Goal: Information Seeking & Learning: Compare options

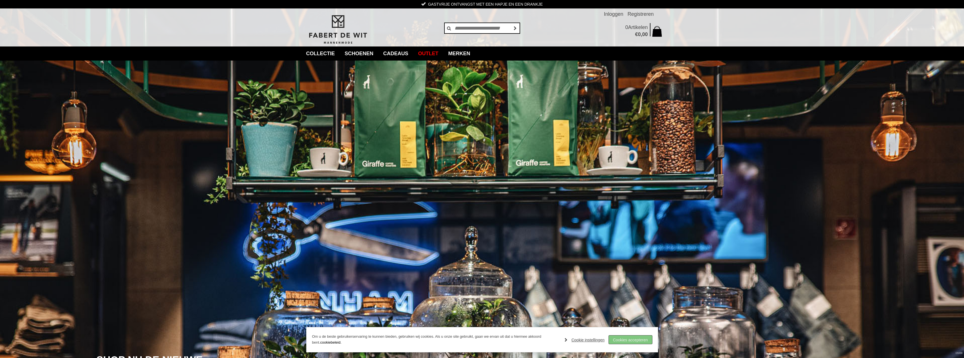
click at [637, 341] on link "Cookies accepteren" at bounding box center [630, 339] width 43 height 8
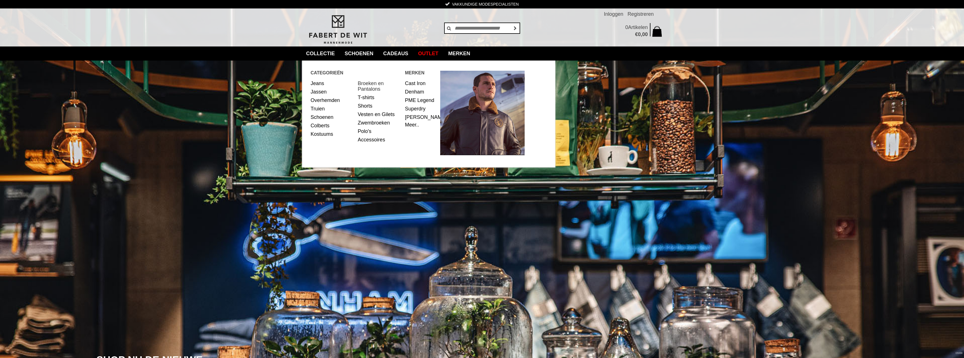
click at [376, 85] on link "Broeken en Pantalons" at bounding box center [379, 86] width 43 height 14
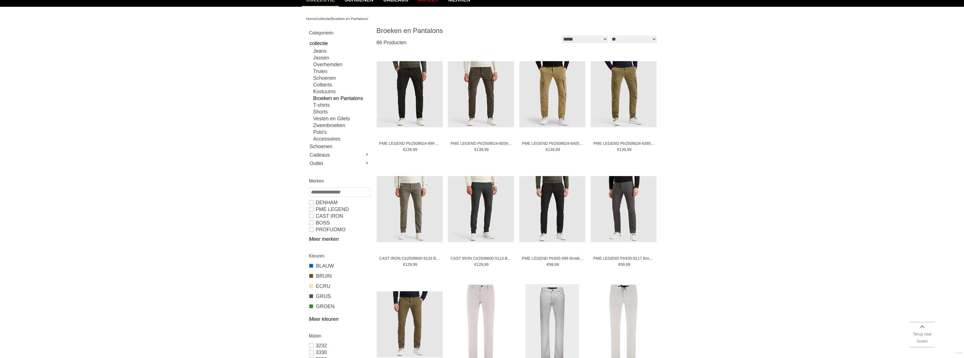
scroll to position [56, 0]
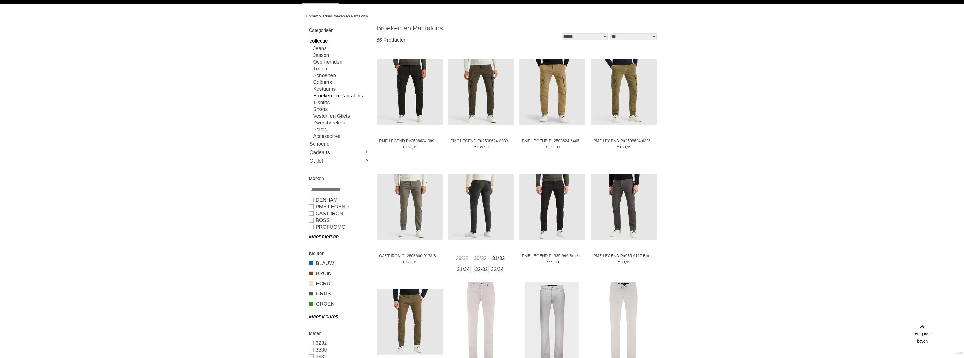
click at [483, 202] on img at bounding box center [481, 206] width 66 height 66
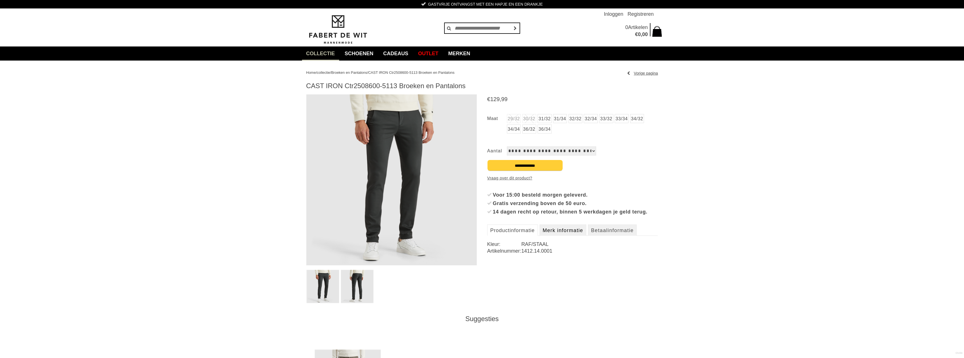
click at [555, 236] on link "Merk informatie" at bounding box center [563, 229] width 47 height 11
click at [522, 236] on link "Productinformatie" at bounding box center [512, 229] width 51 height 11
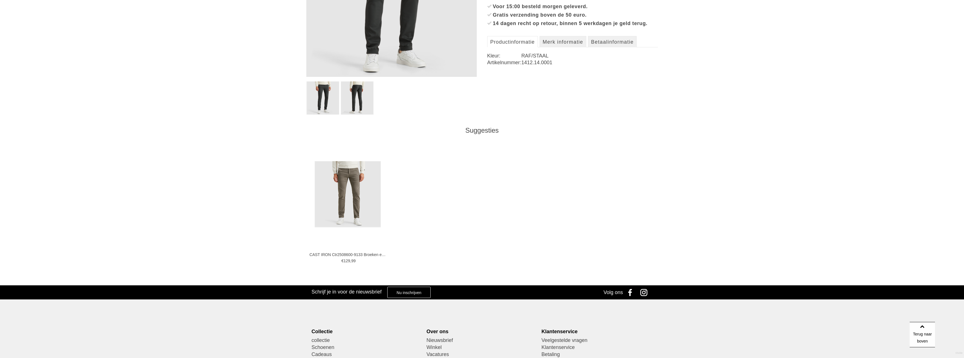
scroll to position [197, 0]
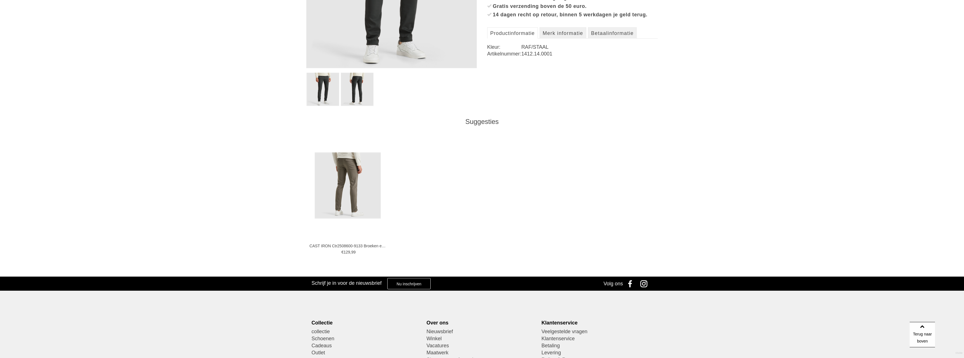
click at [350, 182] on img at bounding box center [348, 185] width 66 height 66
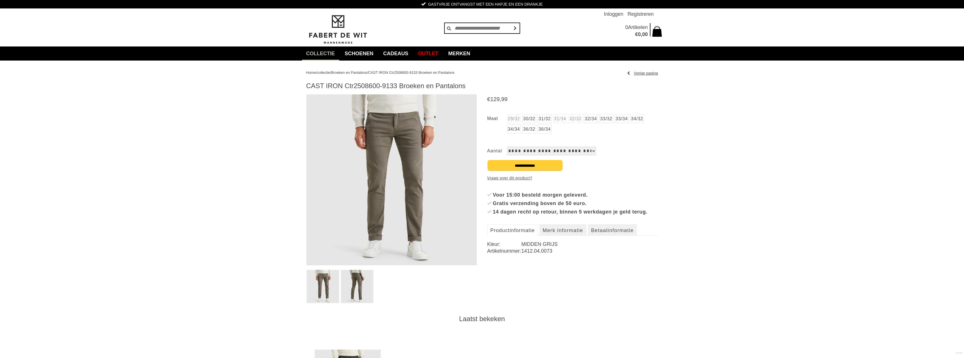
click at [348, 177] on img at bounding box center [391, 179] width 171 height 171
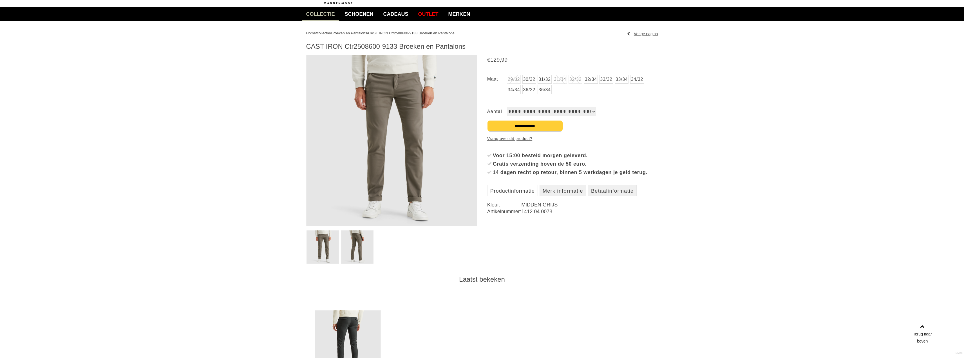
scroll to position [28, 0]
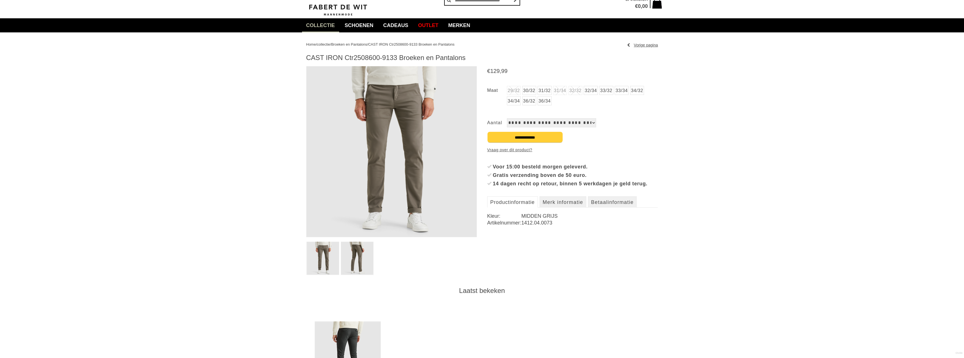
click at [353, 339] on img at bounding box center [348, 354] width 66 height 66
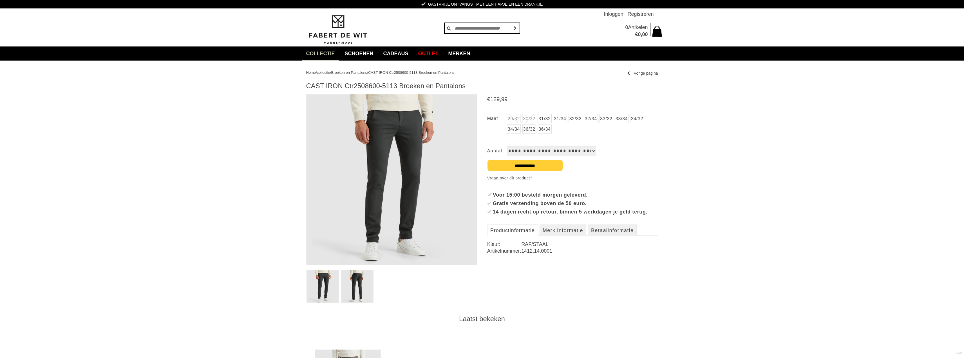
click at [373, 155] on img at bounding box center [391, 179] width 171 height 171
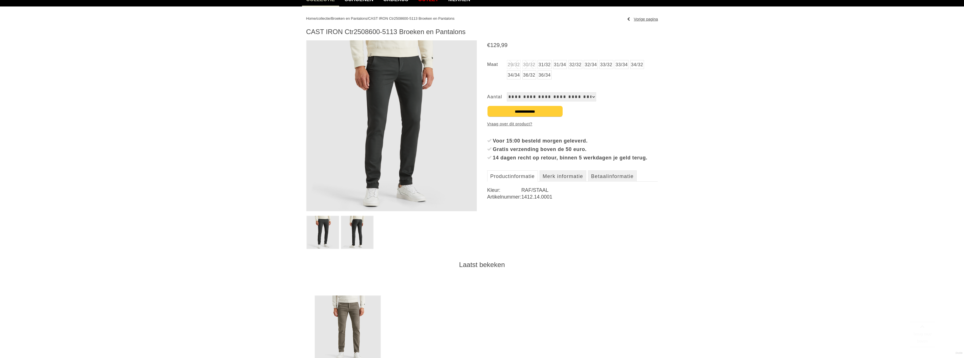
scroll to position [56, 0]
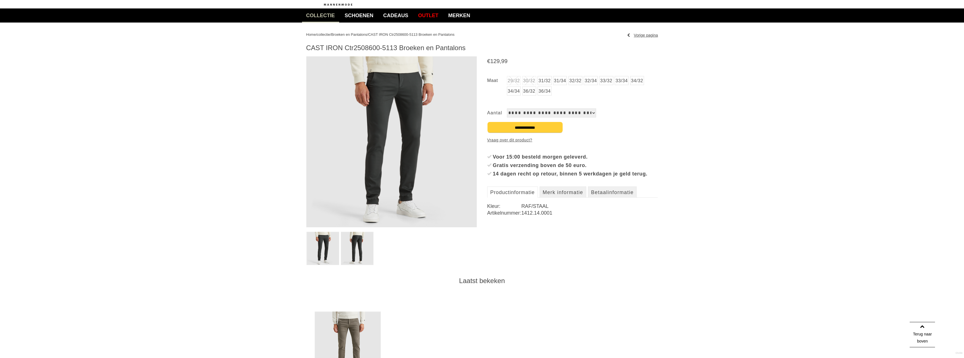
scroll to position [28, 0]
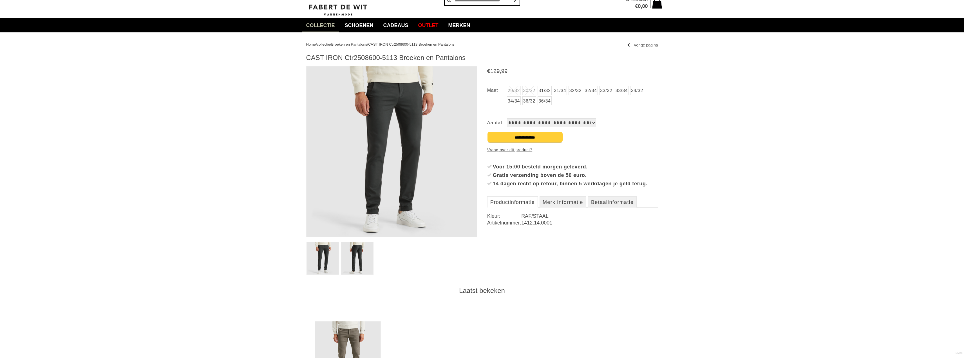
click at [651, 43] on link "Vorige pagina" at bounding box center [642, 45] width 31 height 8
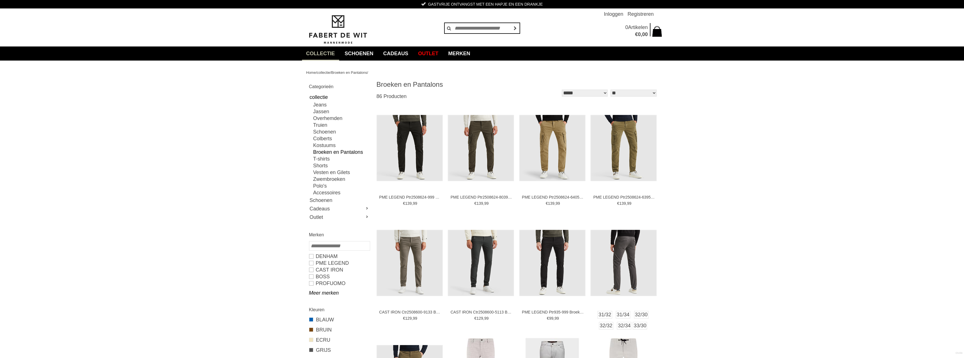
click at [626, 247] on img at bounding box center [624, 263] width 66 height 66
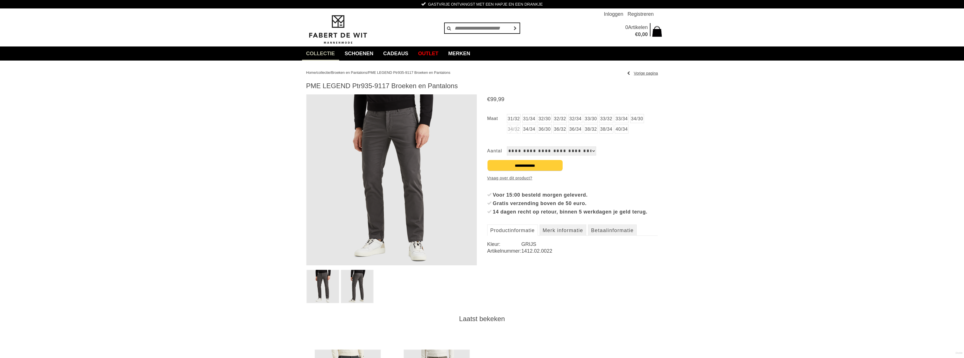
click at [409, 161] on img at bounding box center [391, 179] width 171 height 171
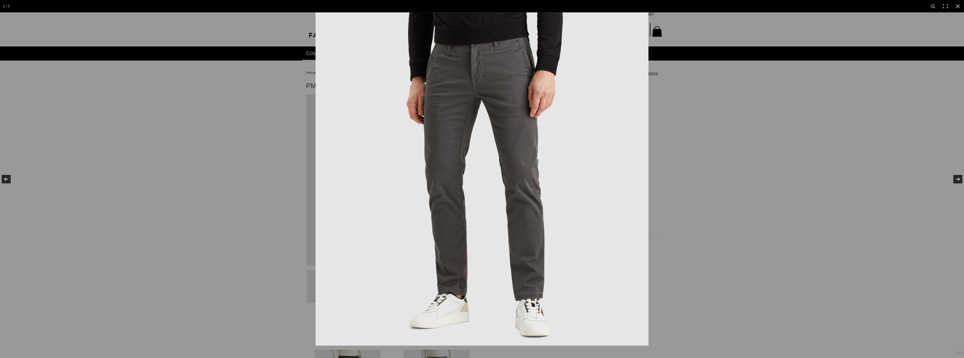
click at [427, 156] on img at bounding box center [482, 178] width 333 height 333
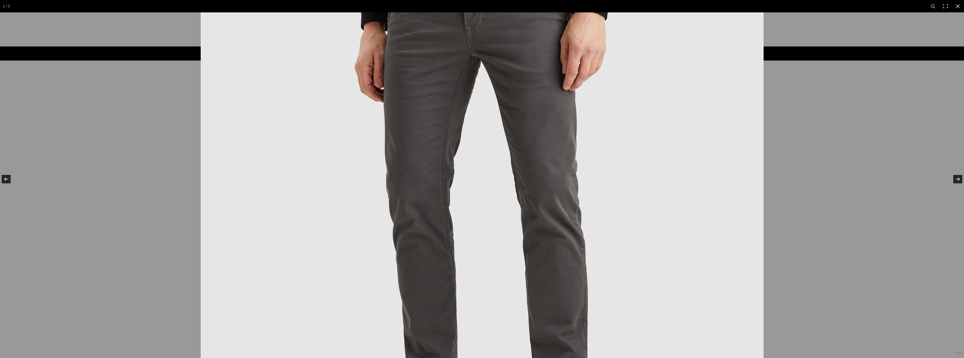
click at [427, 156] on img at bounding box center [482, 194] width 563 height 563
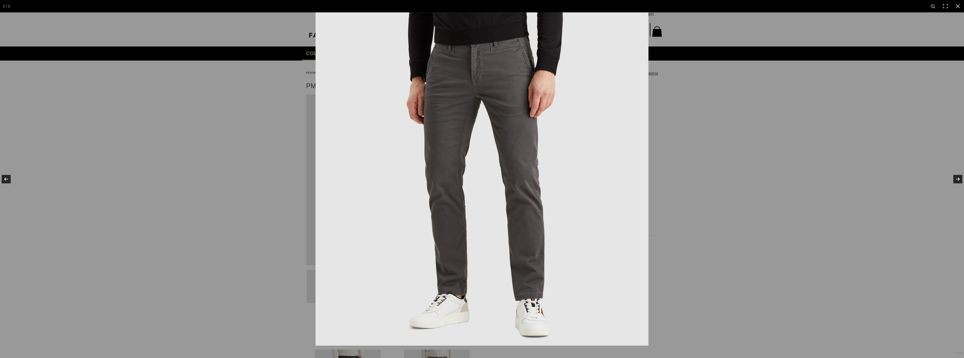
click at [427, 156] on img at bounding box center [482, 178] width 333 height 333
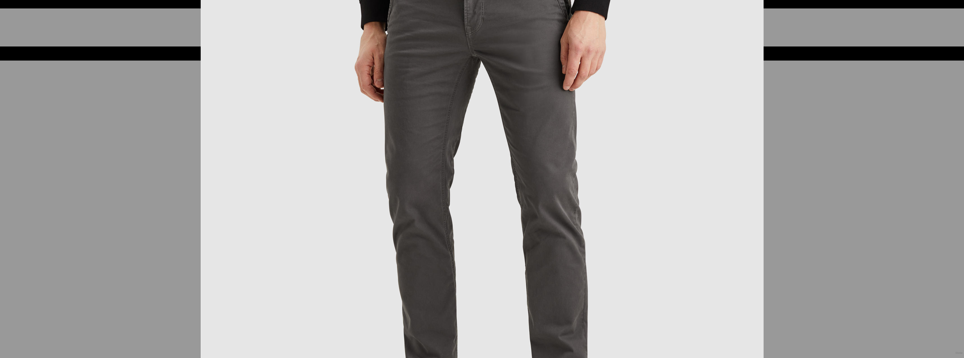
click at [427, 156] on img at bounding box center [482, 194] width 563 height 563
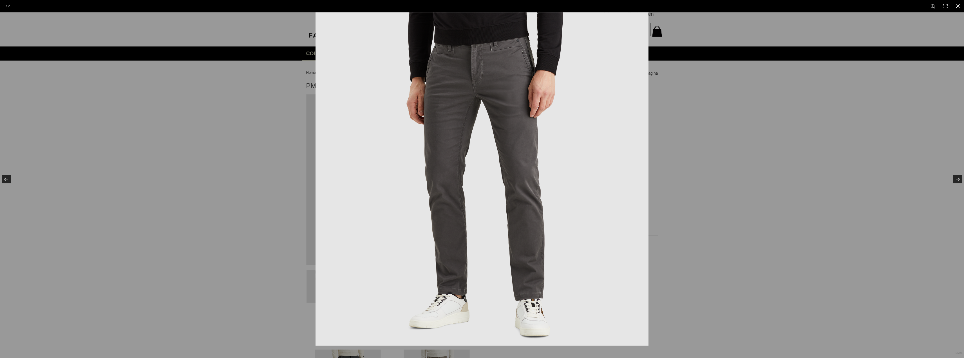
drag, startPoint x: 827, startPoint y: 200, endPoint x: 574, endPoint y: 190, distance: 252.7
click at [826, 200] on div at bounding box center [798, 191] width 964 height 358
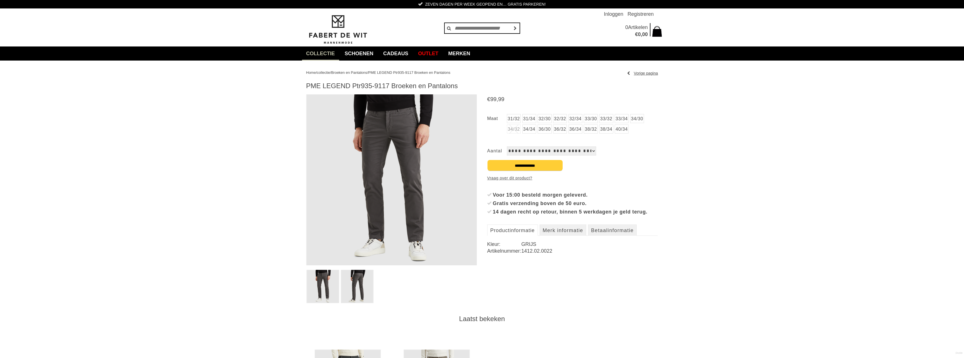
click at [365, 277] on img at bounding box center [357, 286] width 33 height 33
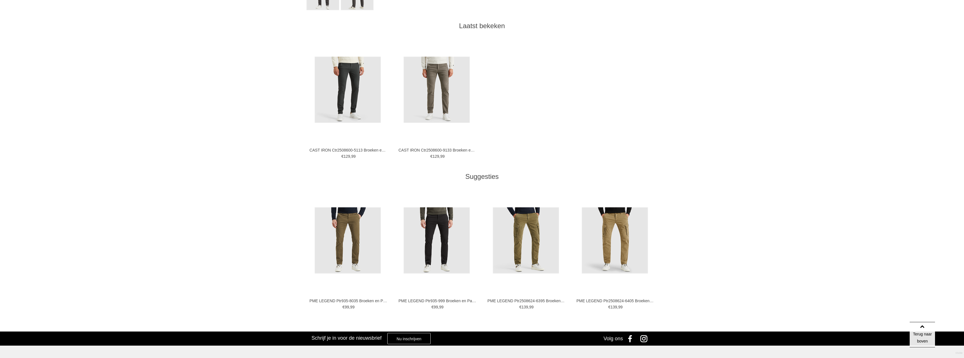
scroll to position [310, 0]
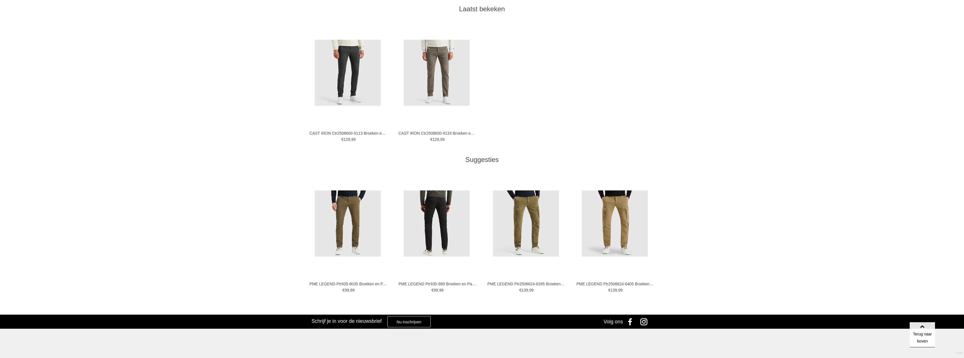
click at [449, 220] on img at bounding box center [437, 223] width 66 height 66
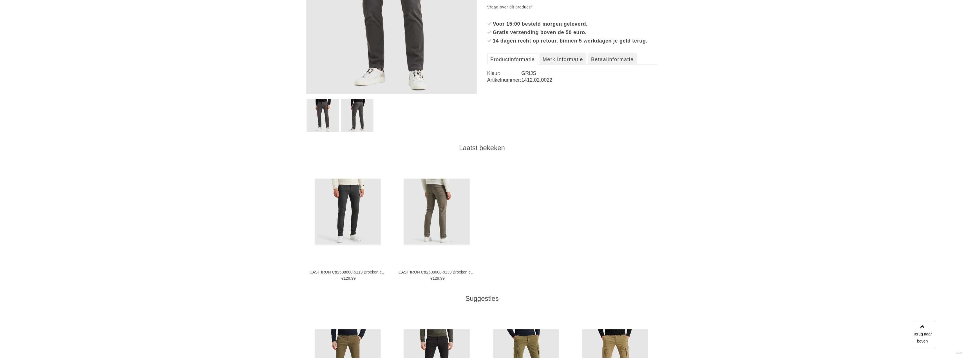
scroll to position [169, 0]
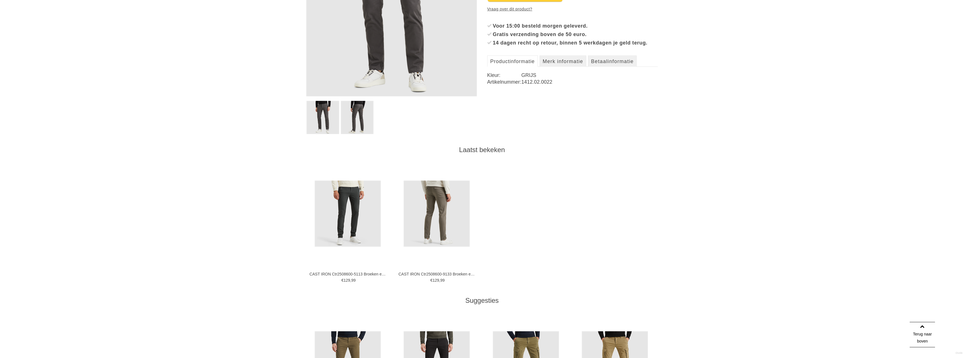
click at [441, 213] on img at bounding box center [437, 213] width 66 height 66
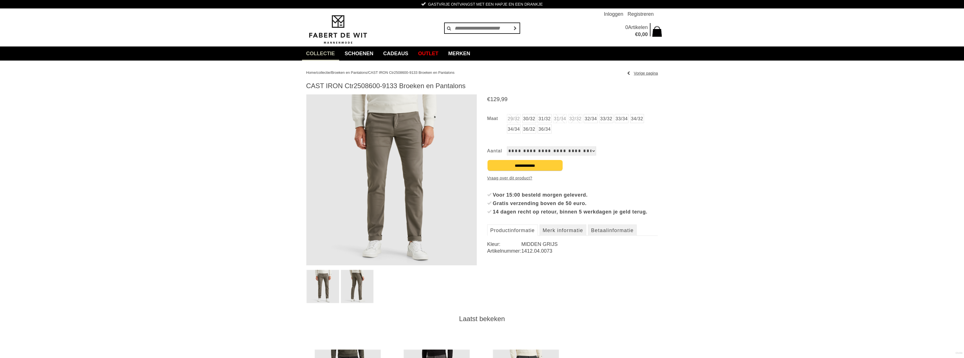
click at [414, 156] on img at bounding box center [391, 179] width 171 height 171
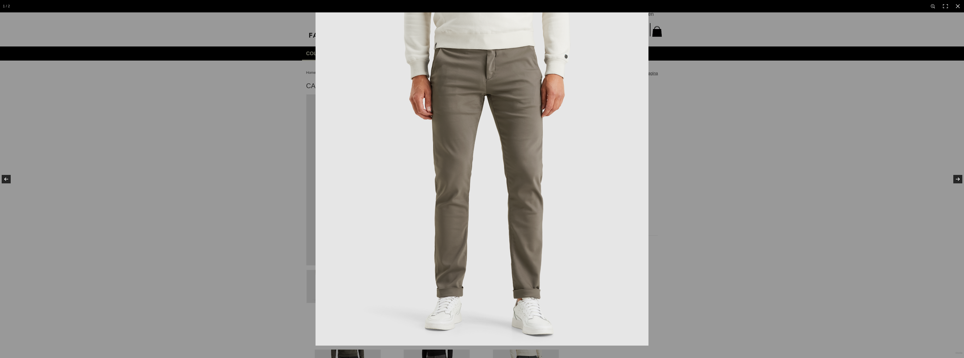
click at [527, 169] on img at bounding box center [482, 178] width 333 height 333
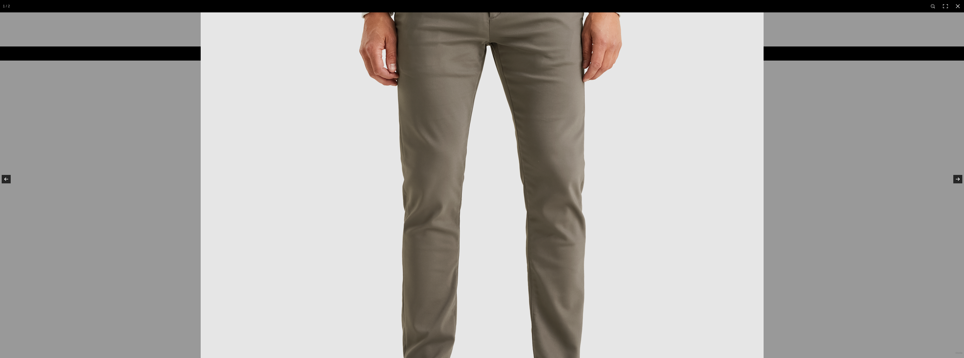
click at [527, 169] on img at bounding box center [482, 186] width 563 height 563
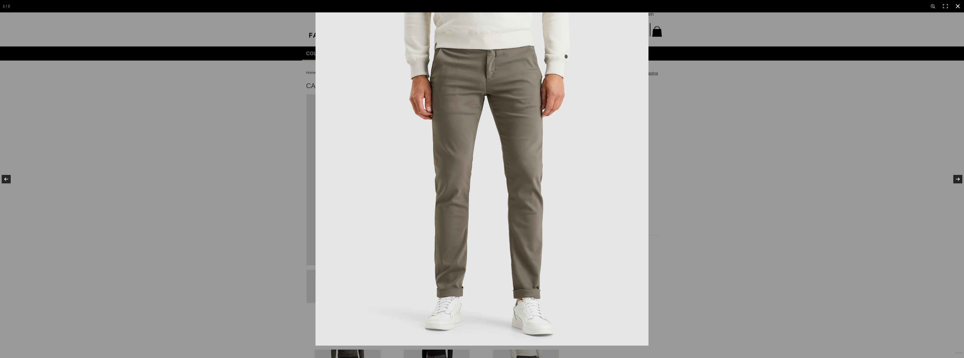
click at [736, 144] on div at bounding box center [798, 191] width 964 height 358
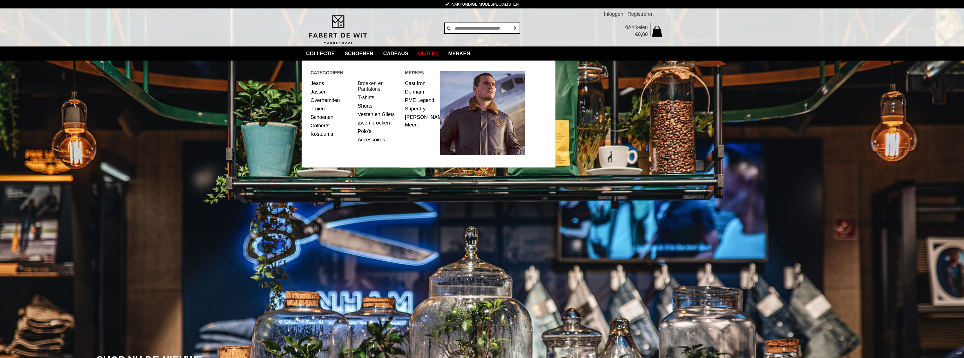
click at [373, 83] on link "Broeken en Pantalons" at bounding box center [379, 86] width 43 height 14
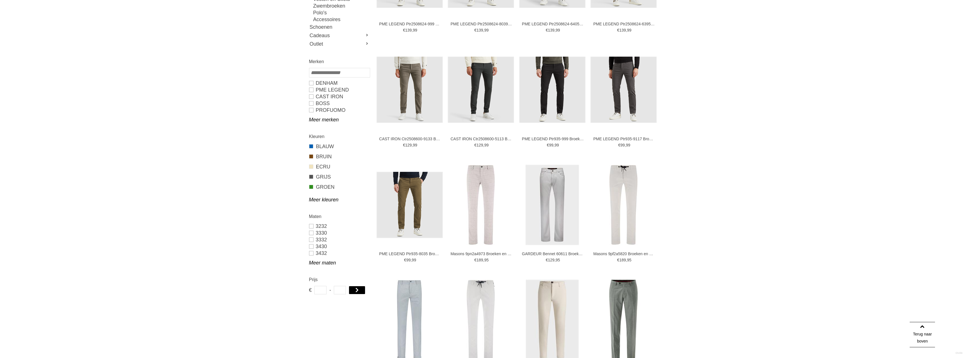
scroll to position [169, 0]
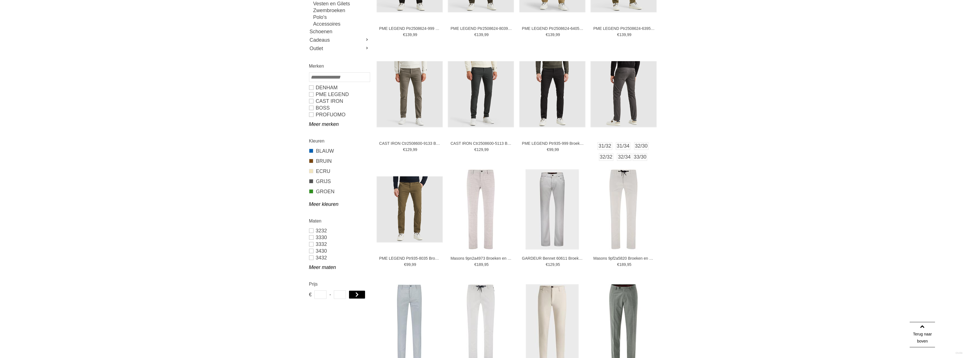
click at [623, 80] on img at bounding box center [624, 94] width 66 height 66
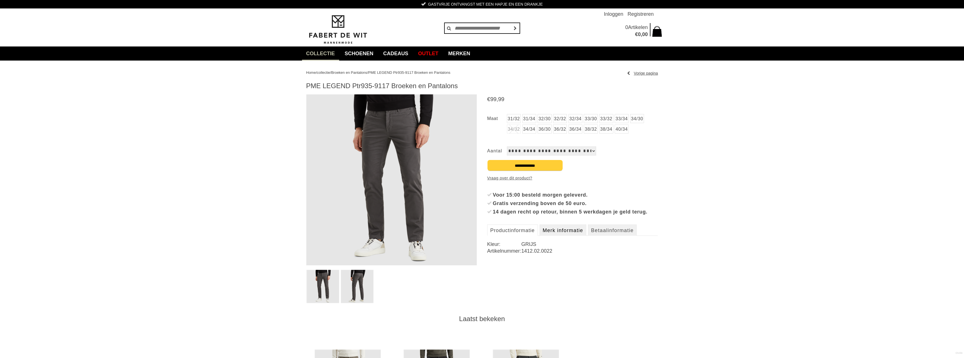
click at [572, 236] on link "Merk informatie" at bounding box center [563, 229] width 47 height 11
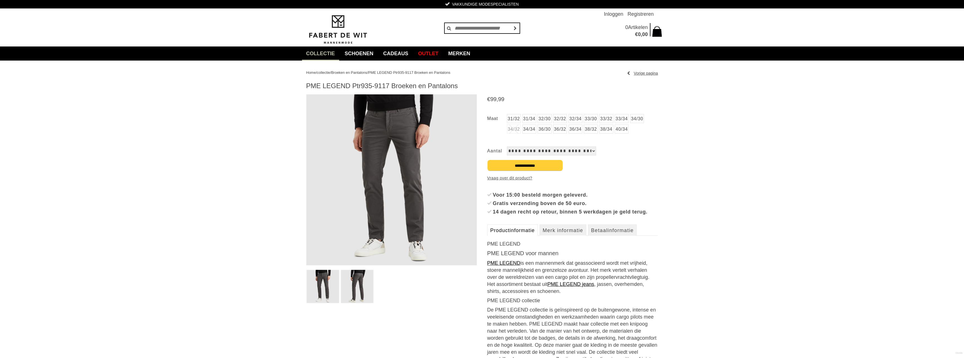
click at [519, 236] on link "Productinformatie" at bounding box center [512, 229] width 51 height 11
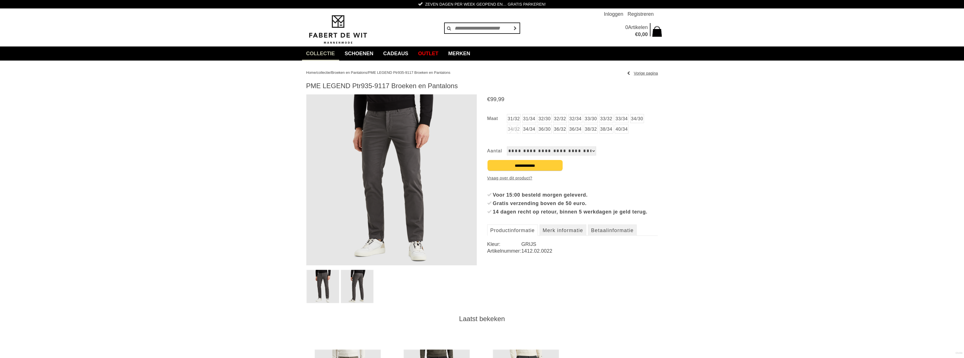
click at [356, 275] on img at bounding box center [357, 286] width 33 height 33
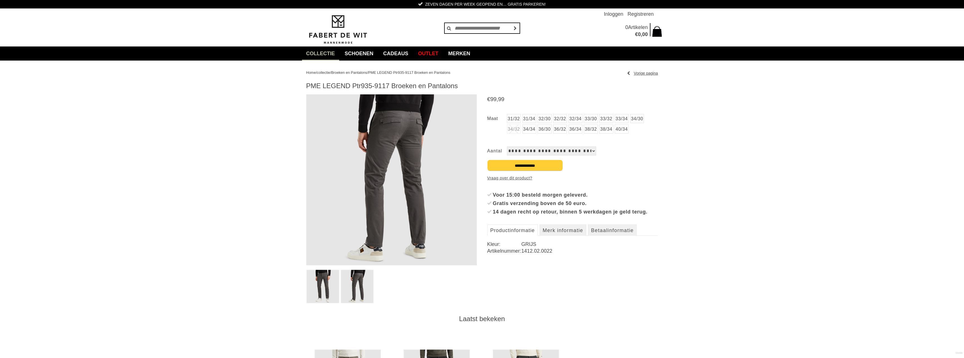
click at [322, 275] on img at bounding box center [323, 286] width 33 height 33
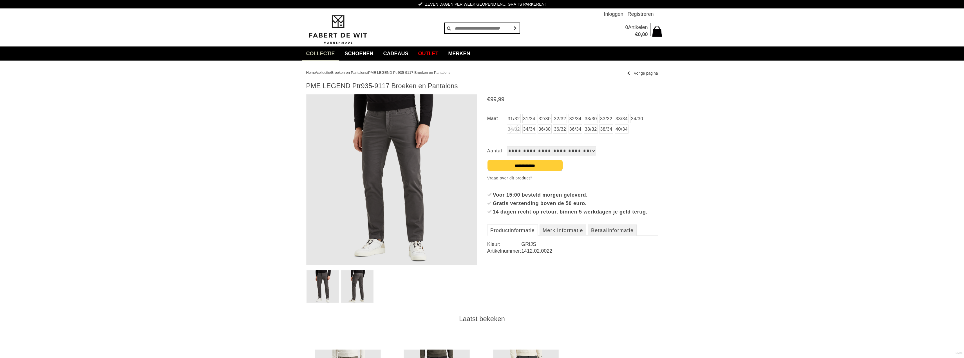
click at [369, 278] on img at bounding box center [357, 286] width 33 height 33
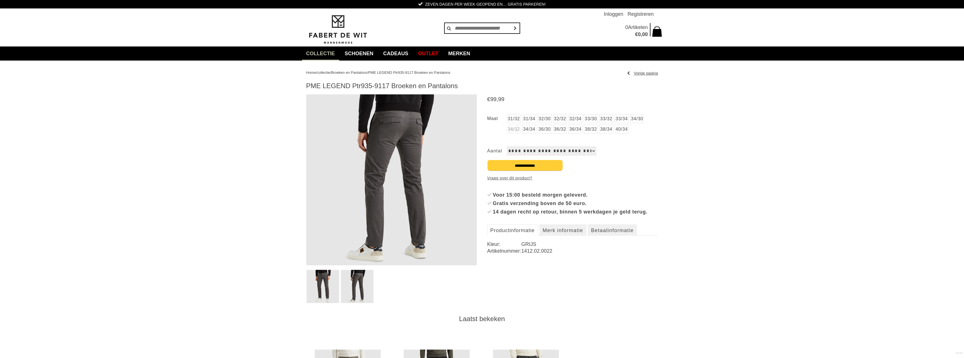
click at [387, 151] on img at bounding box center [391, 179] width 171 height 171
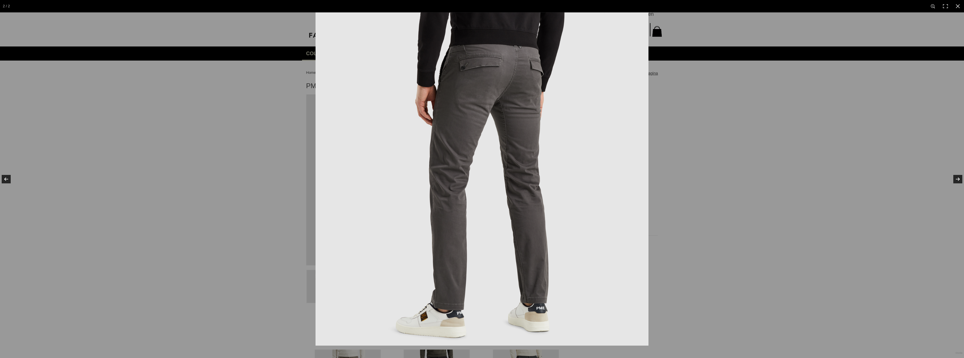
click at [387, 151] on img at bounding box center [482, 178] width 333 height 333
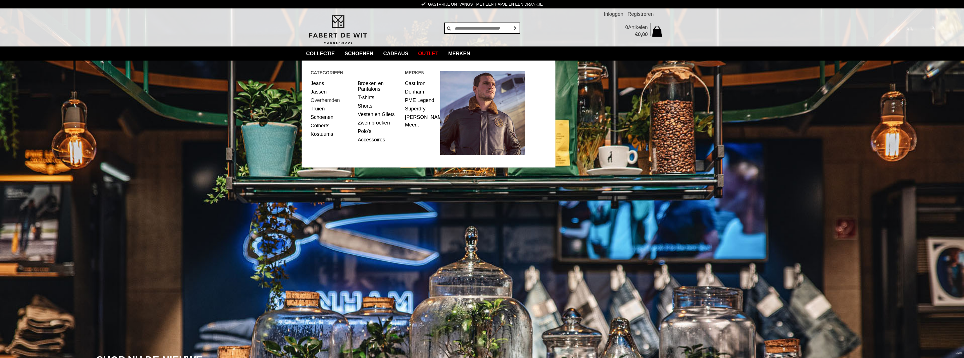
click at [323, 101] on link "Overhemden" at bounding box center [332, 100] width 43 height 8
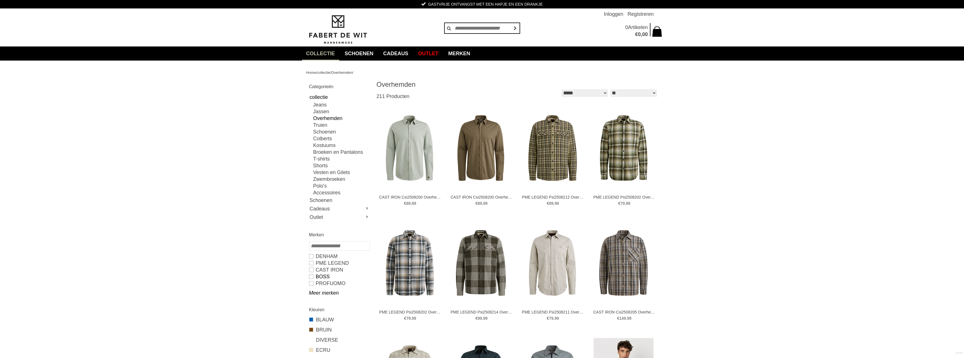
click at [311, 276] on link "BOSS" at bounding box center [339, 276] width 61 height 7
type input "**"
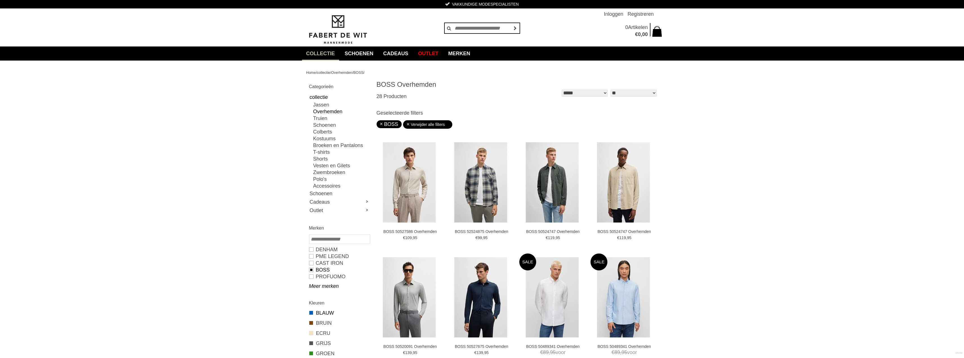
click at [326, 310] on link "BLAUW" at bounding box center [339, 312] width 61 height 7
type input "***"
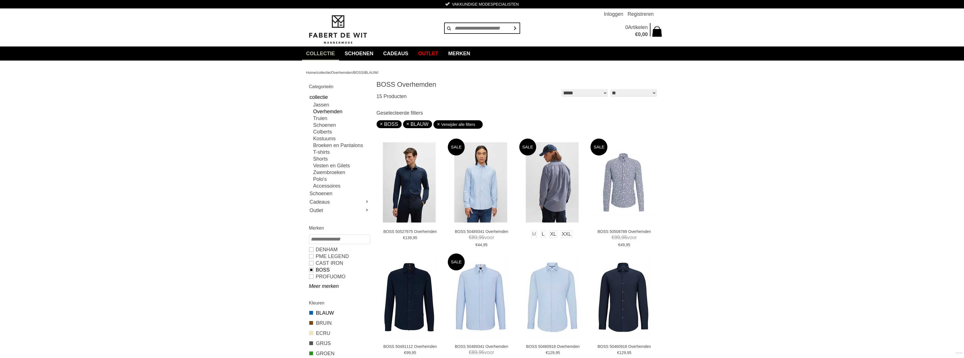
click at [549, 183] on img at bounding box center [552, 182] width 53 height 80
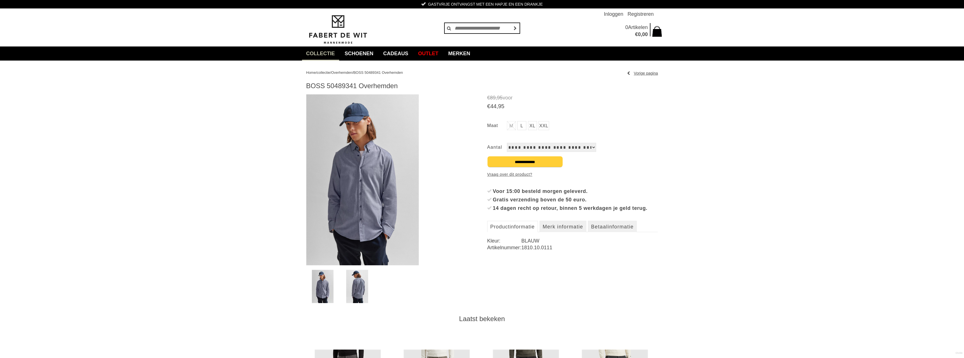
click at [352, 195] on img at bounding box center [362, 179] width 113 height 171
click at [359, 199] on img at bounding box center [362, 179] width 113 height 171
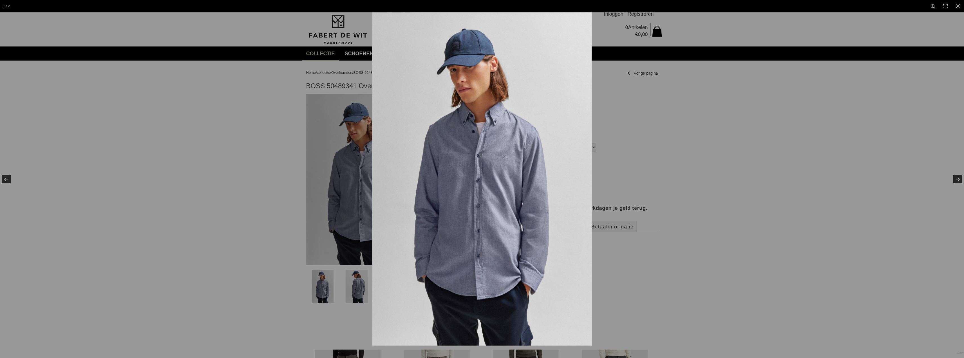
click at [502, 221] on img at bounding box center [482, 178] width 220 height 333
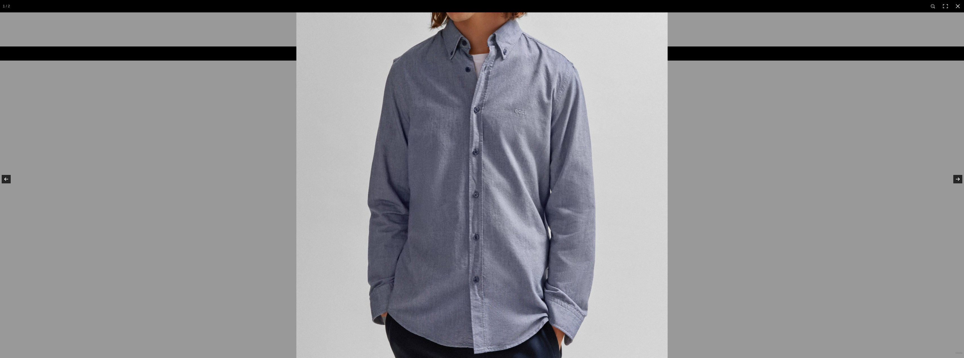
click at [501, 220] on img at bounding box center [481, 149] width 371 height 563
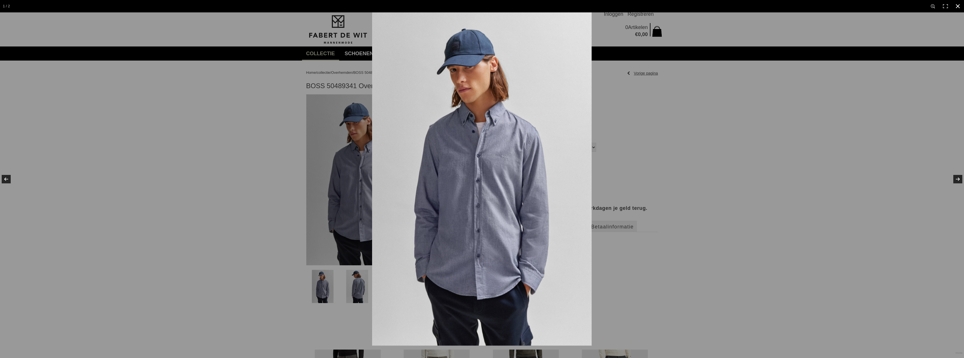
click at [740, 208] on div at bounding box center [854, 191] width 964 height 358
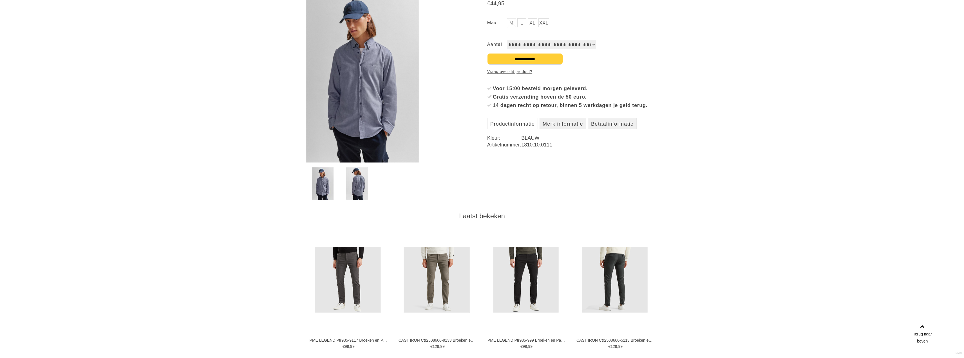
scroll to position [113, 0]
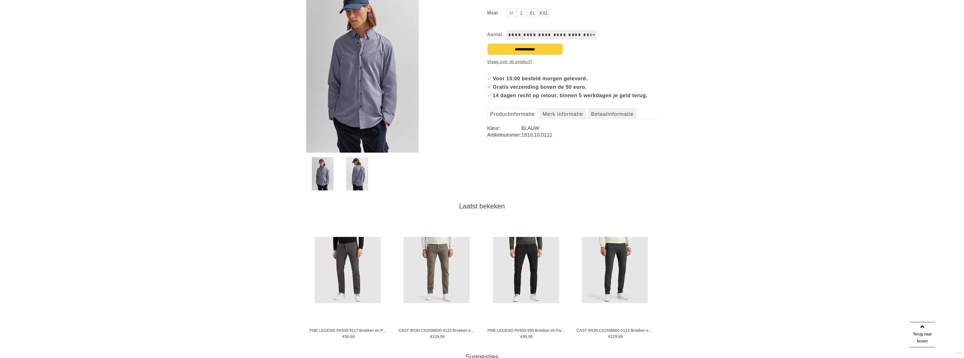
drag, startPoint x: 136, startPoint y: 112, endPoint x: 222, endPoint y: 1, distance: 140.5
click at [136, 110] on div "Home / collectie / Overhemden / BOSS 50489341 Overhemden Vorige pagina BOSS 504…" at bounding box center [482, 318] width 964 height 741
